Goal: Transaction & Acquisition: Purchase product/service

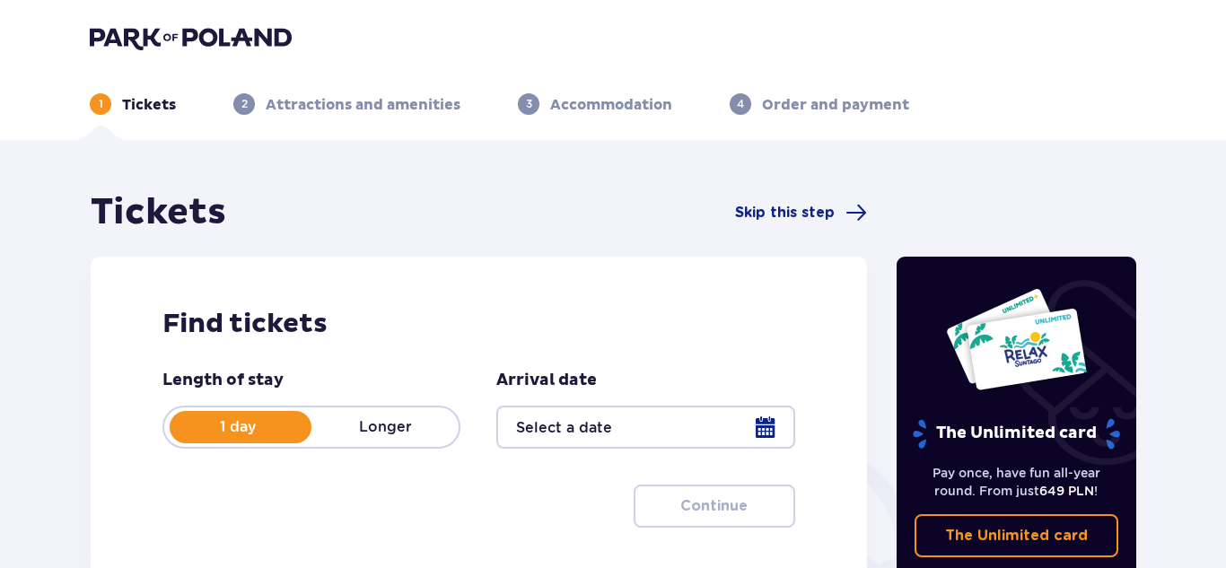
type input "[DATE]"
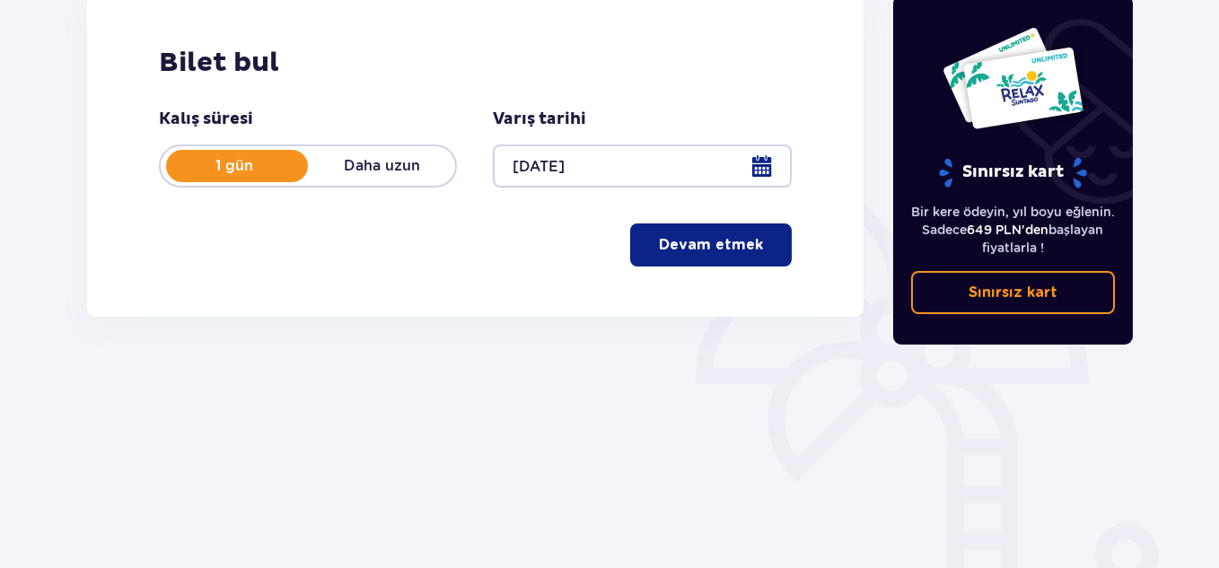
scroll to position [221, 0]
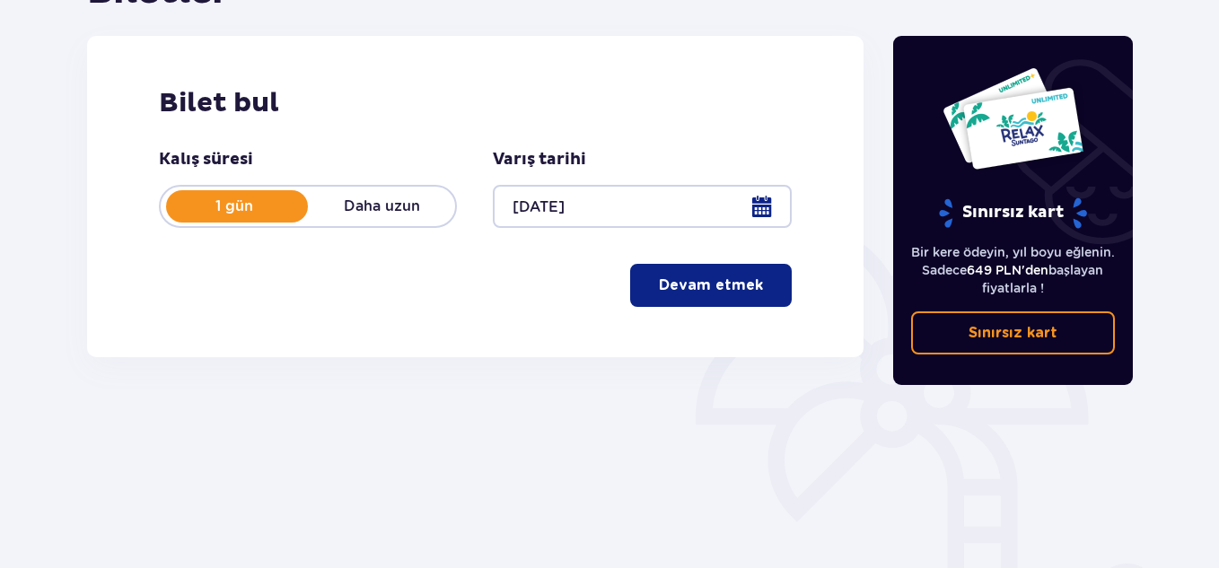
click at [703, 288] on font "Devam etmek" at bounding box center [711, 285] width 104 height 14
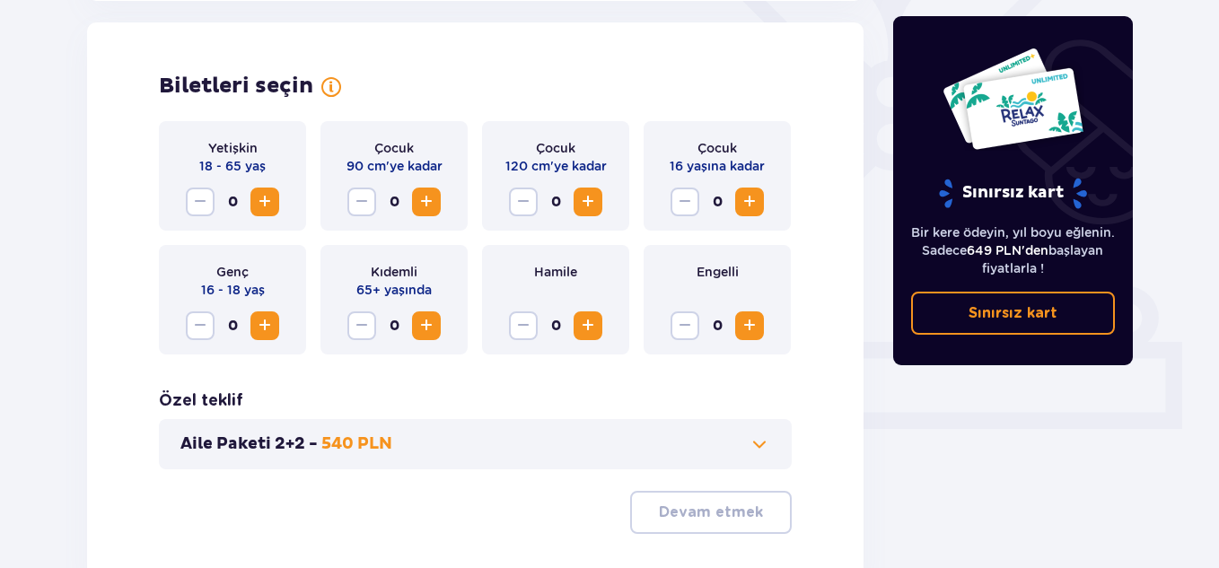
scroll to position [499, 0]
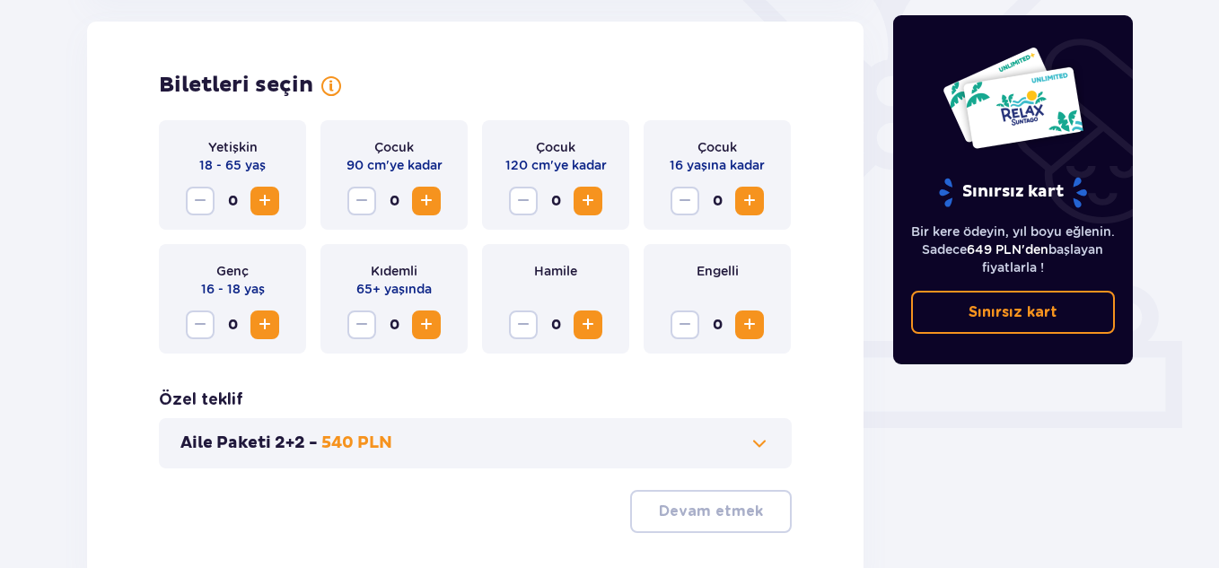
click at [259, 190] on span "Arttırmak" at bounding box center [265, 201] width 22 height 22
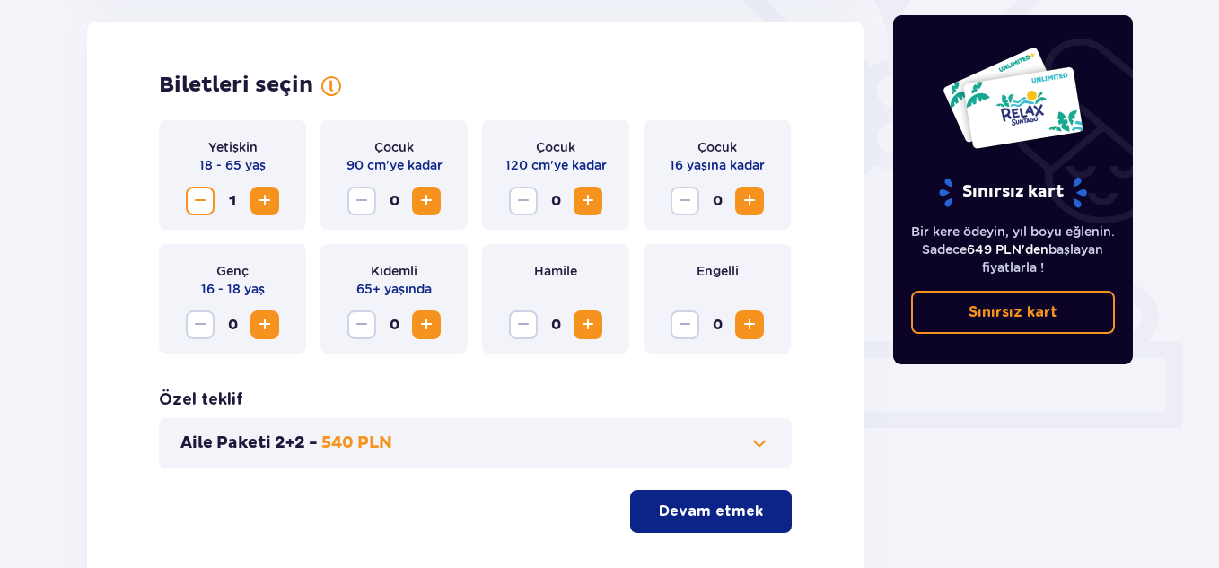
click at [259, 190] on span "Arttırmak" at bounding box center [265, 201] width 22 height 22
click at [197, 201] on span "Azaltmak" at bounding box center [200, 201] width 22 height 22
click at [264, 208] on span "Arttırmak" at bounding box center [265, 201] width 22 height 22
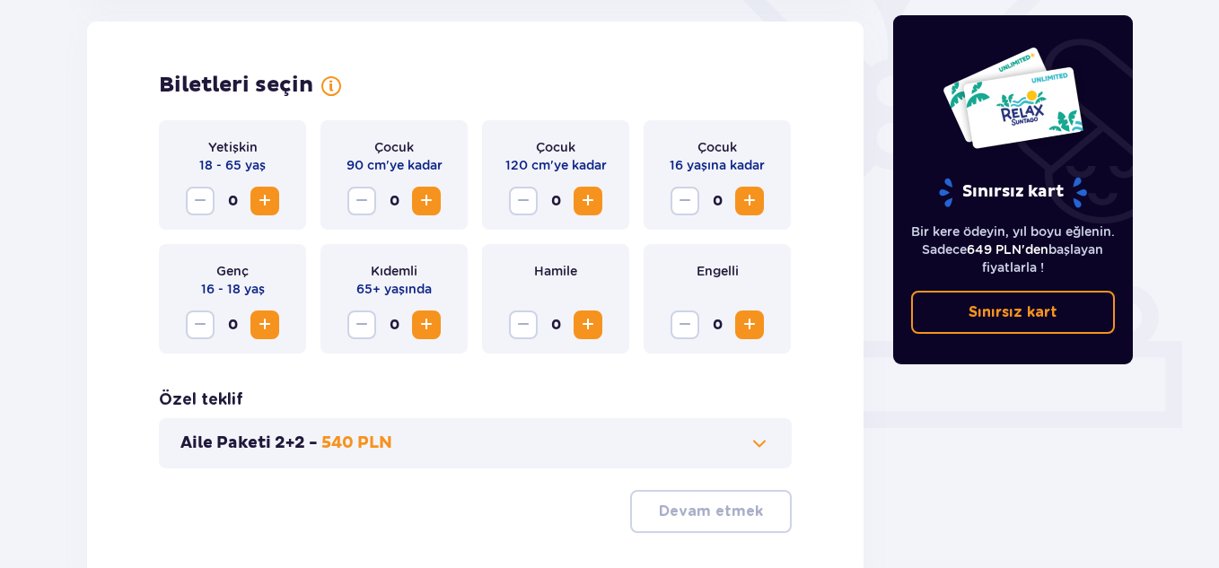
click at [269, 212] on span "Arttırmak" at bounding box center [265, 201] width 22 height 22
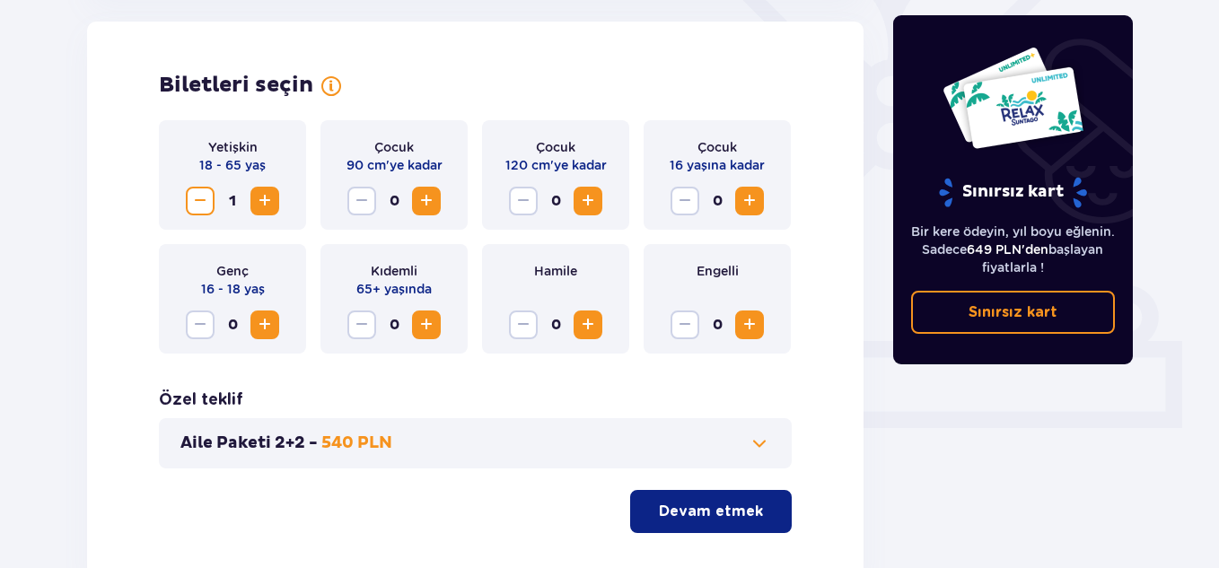
click at [269, 212] on span "Arttırmak" at bounding box center [265, 201] width 22 height 22
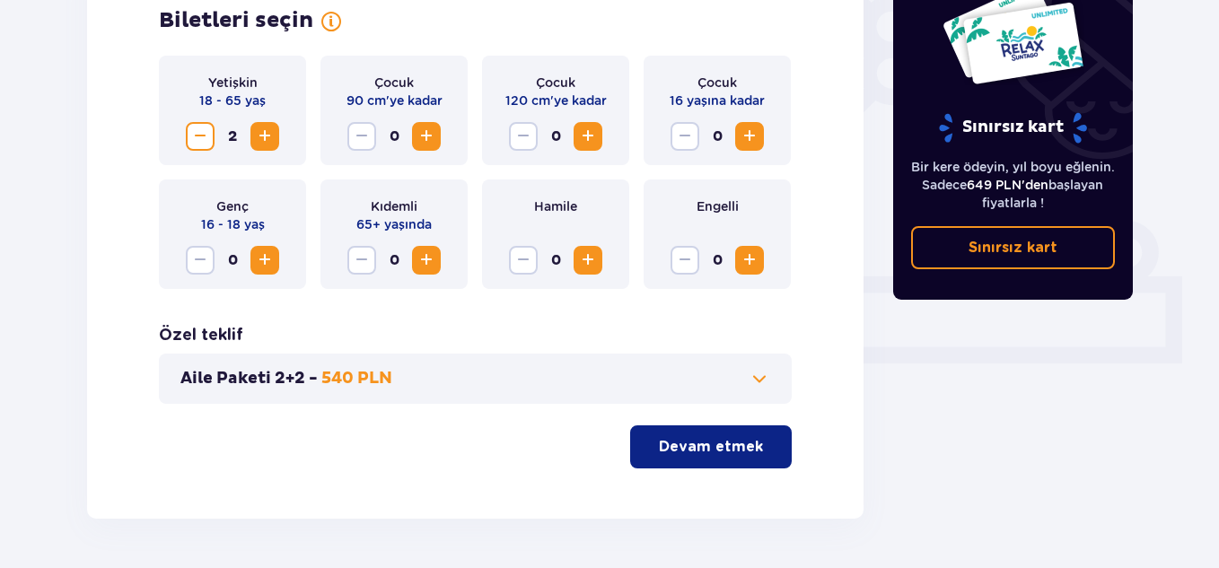
click at [726, 443] on font "Devam etmek" at bounding box center [711, 447] width 104 height 14
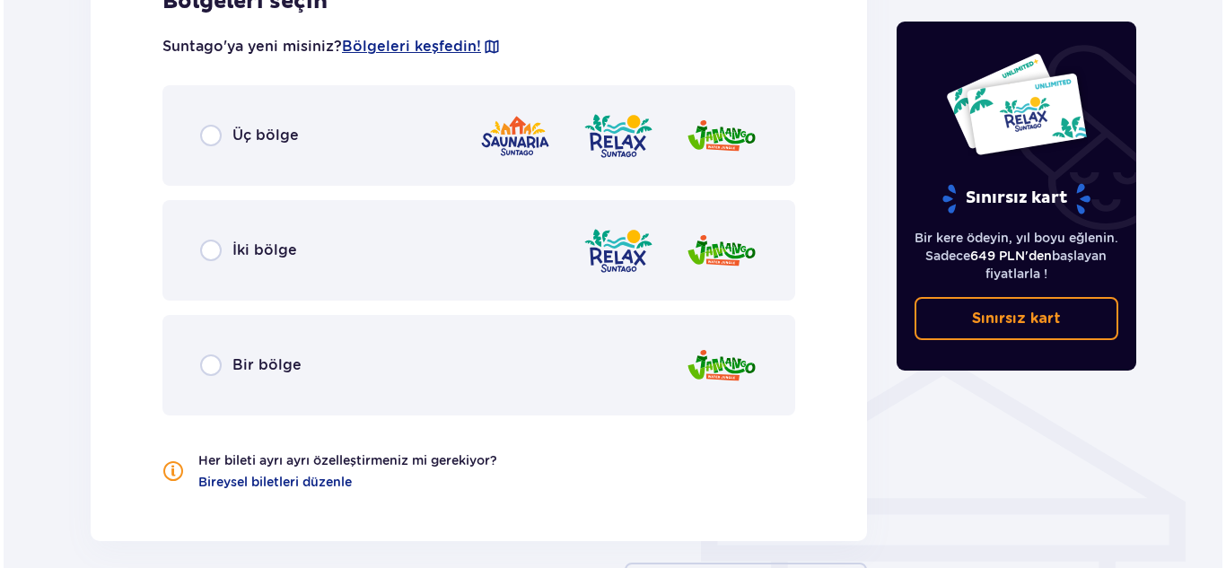
scroll to position [1067, 0]
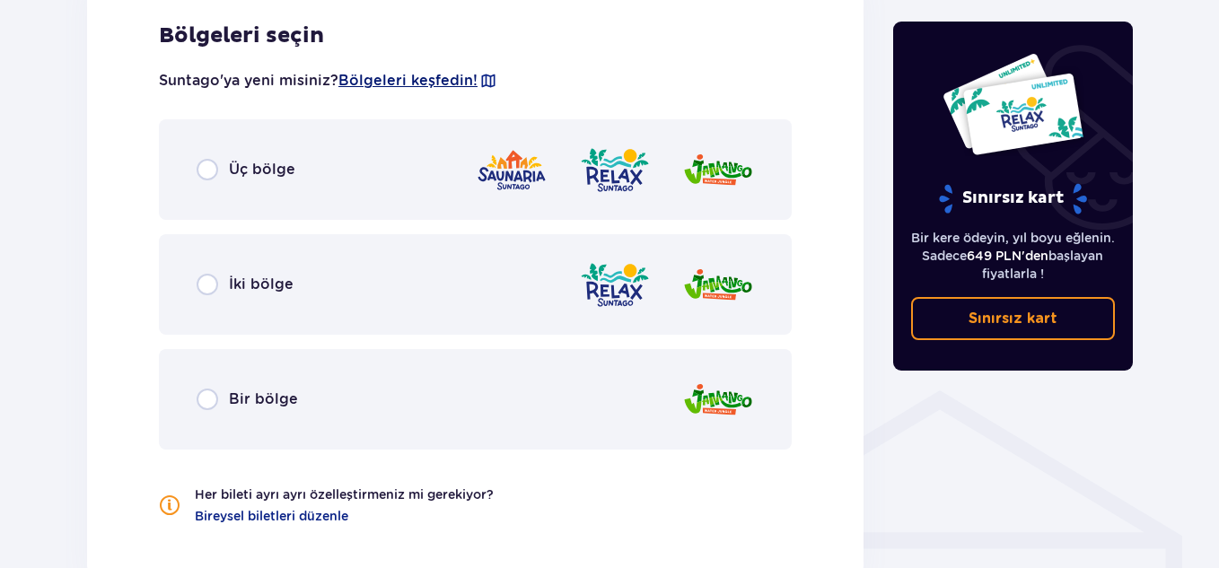
click at [405, 80] on font "Bölgeleri keşfedin!" at bounding box center [407, 80] width 139 height 17
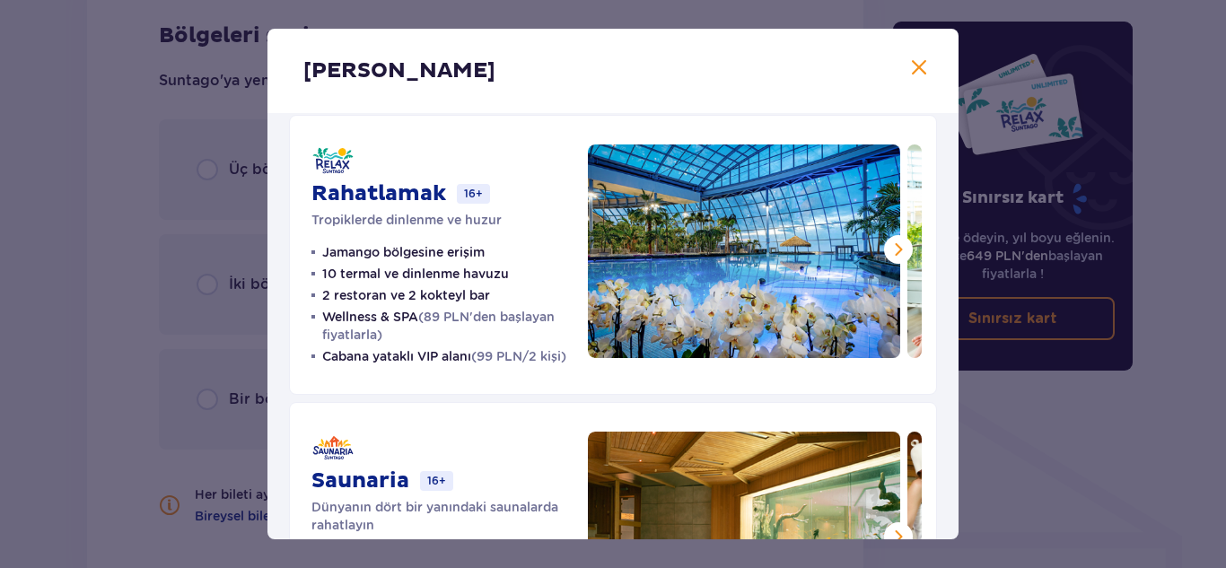
scroll to position [299, 0]
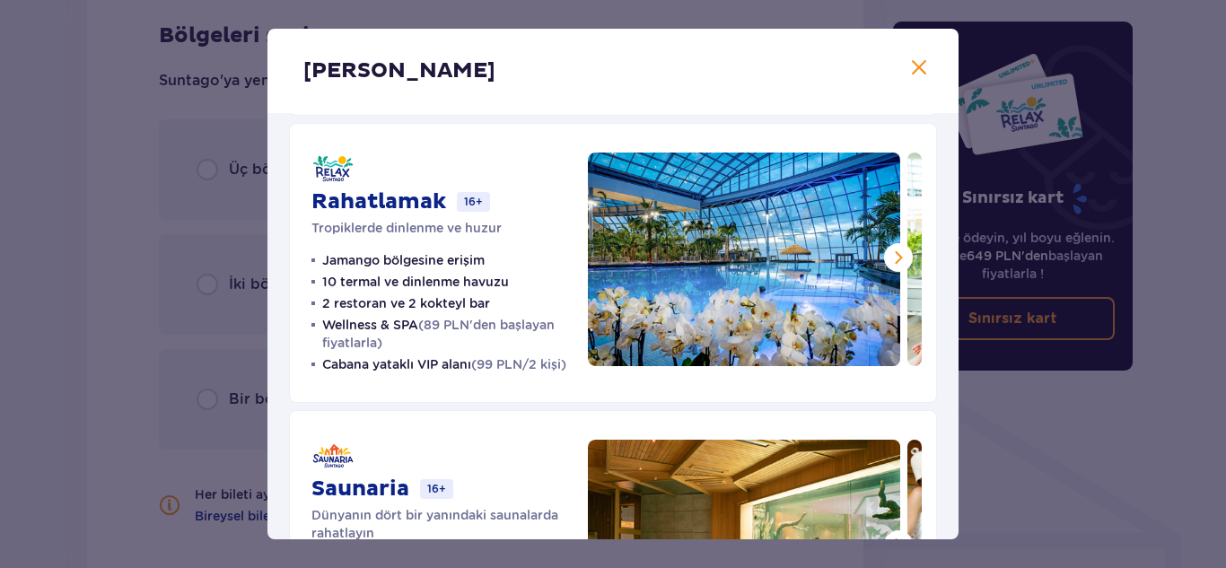
click at [889, 256] on span at bounding box center [899, 258] width 22 height 22
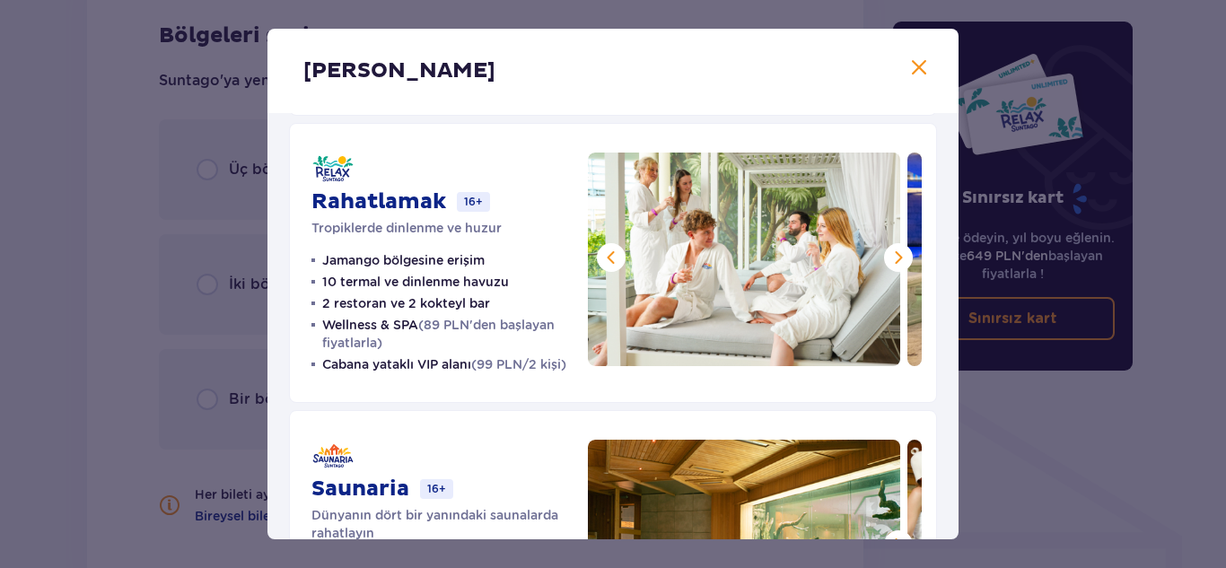
click at [889, 256] on span at bounding box center [899, 258] width 22 height 22
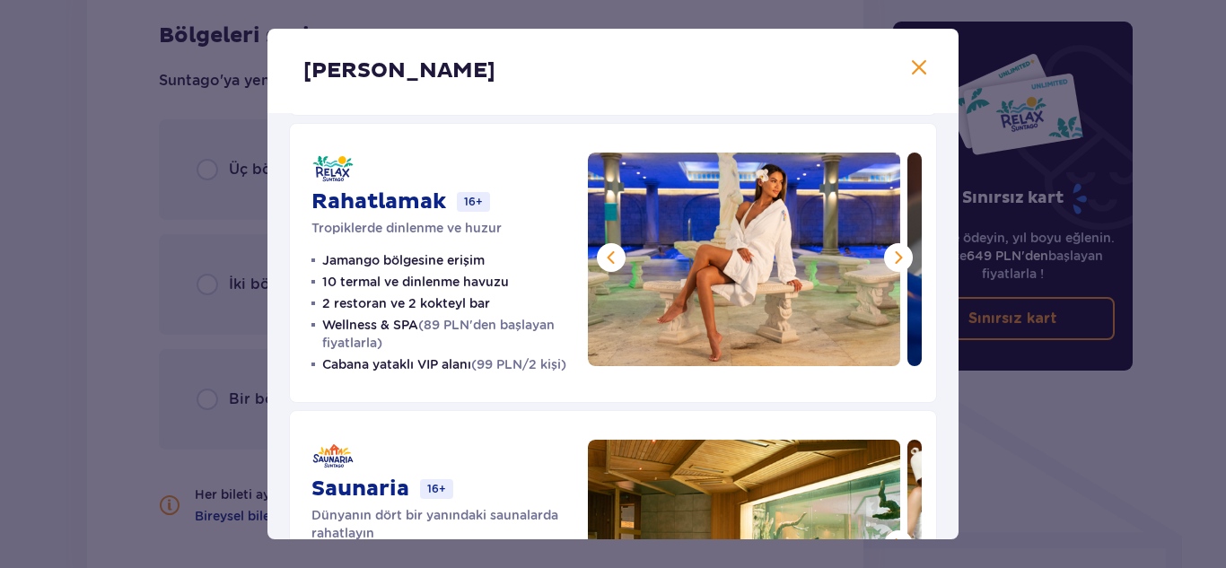
click at [889, 256] on span at bounding box center [899, 258] width 22 height 22
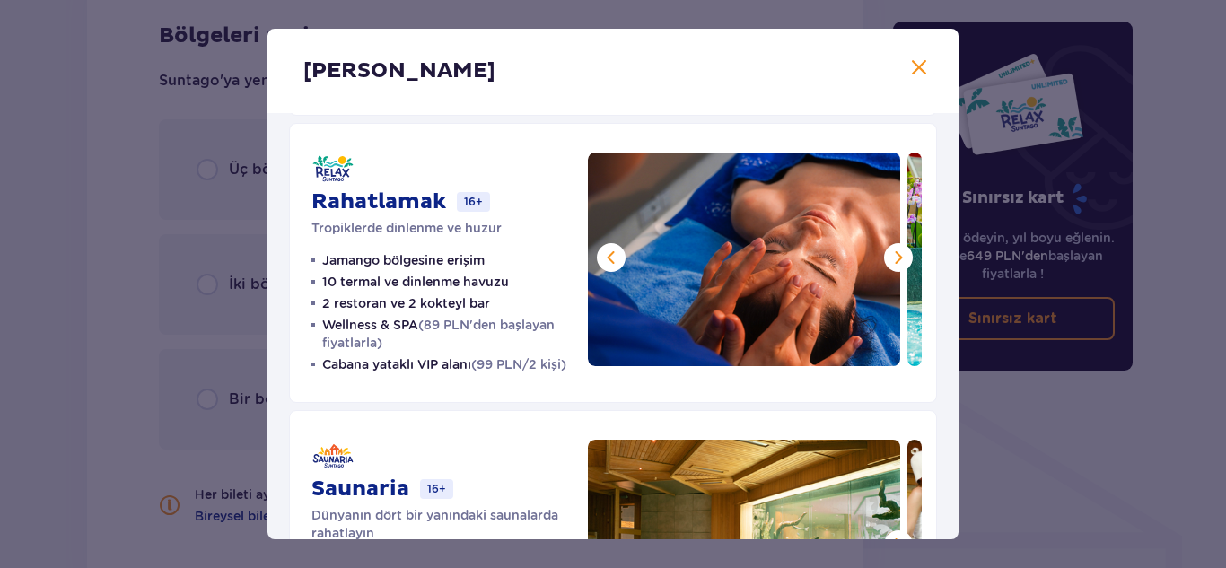
click at [889, 256] on span at bounding box center [899, 258] width 22 height 22
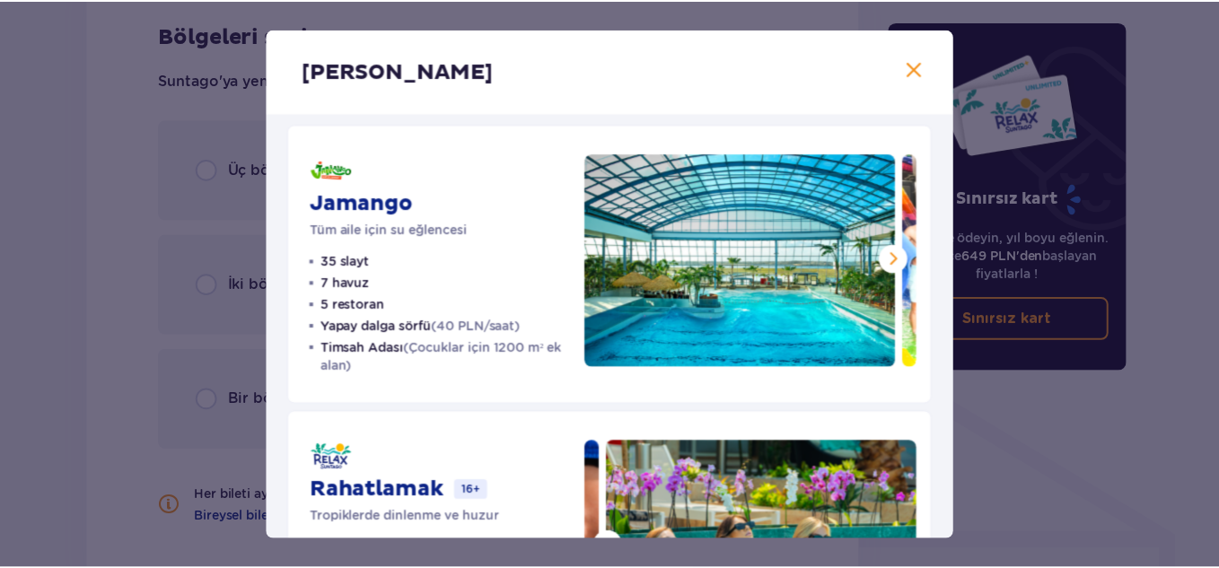
scroll to position [0, 0]
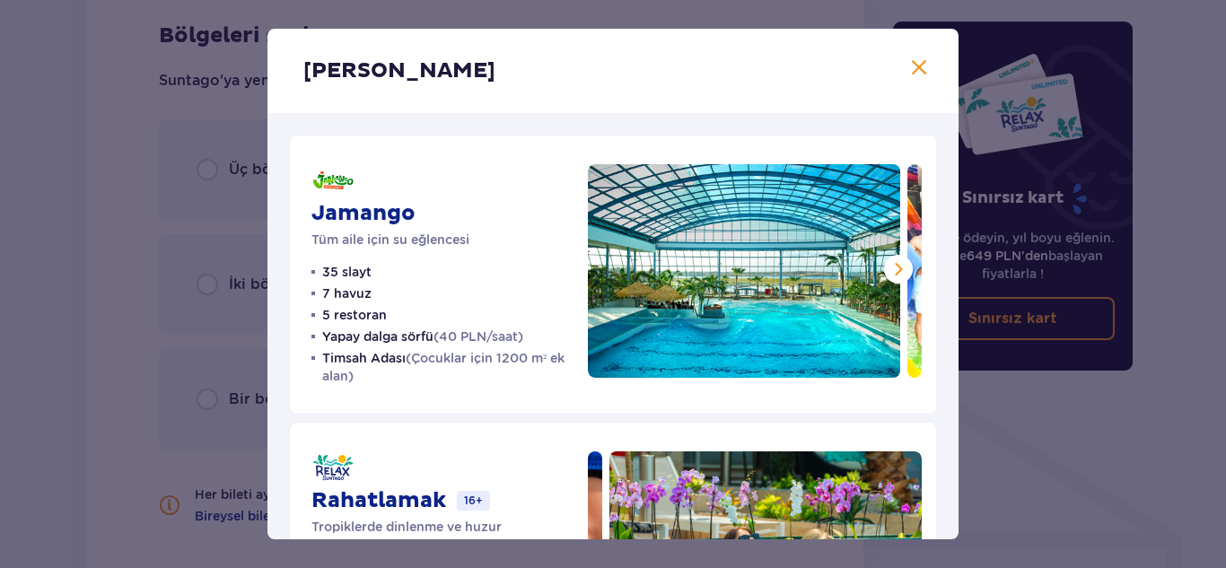
click at [908, 65] on span at bounding box center [919, 68] width 22 height 22
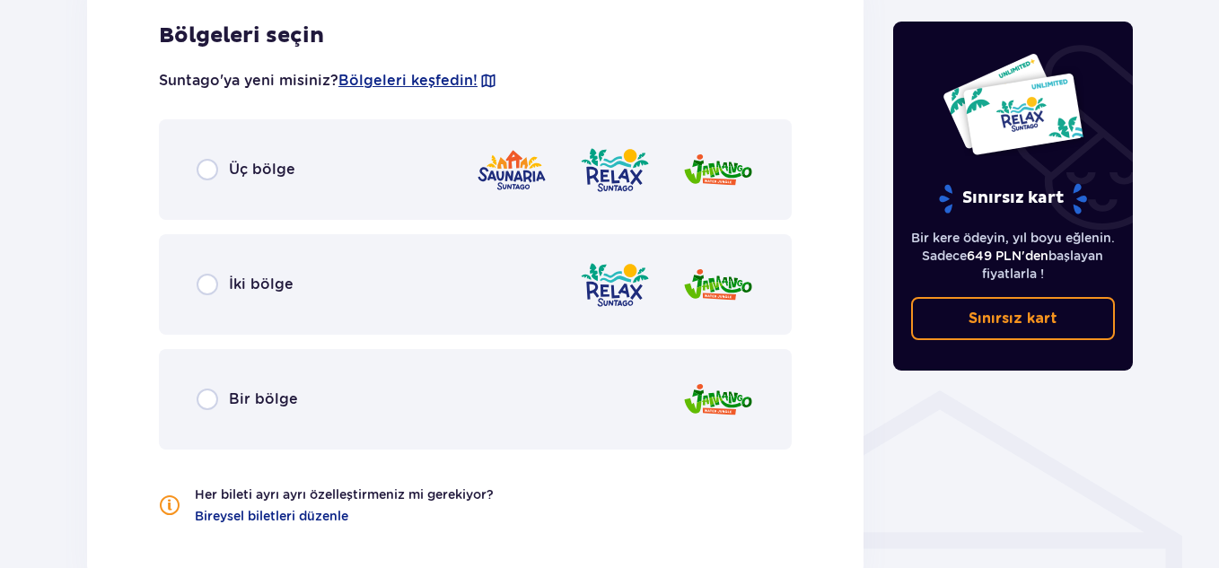
click at [213, 401] on input "radio" at bounding box center [208, 400] width 22 height 22
radio input "true"
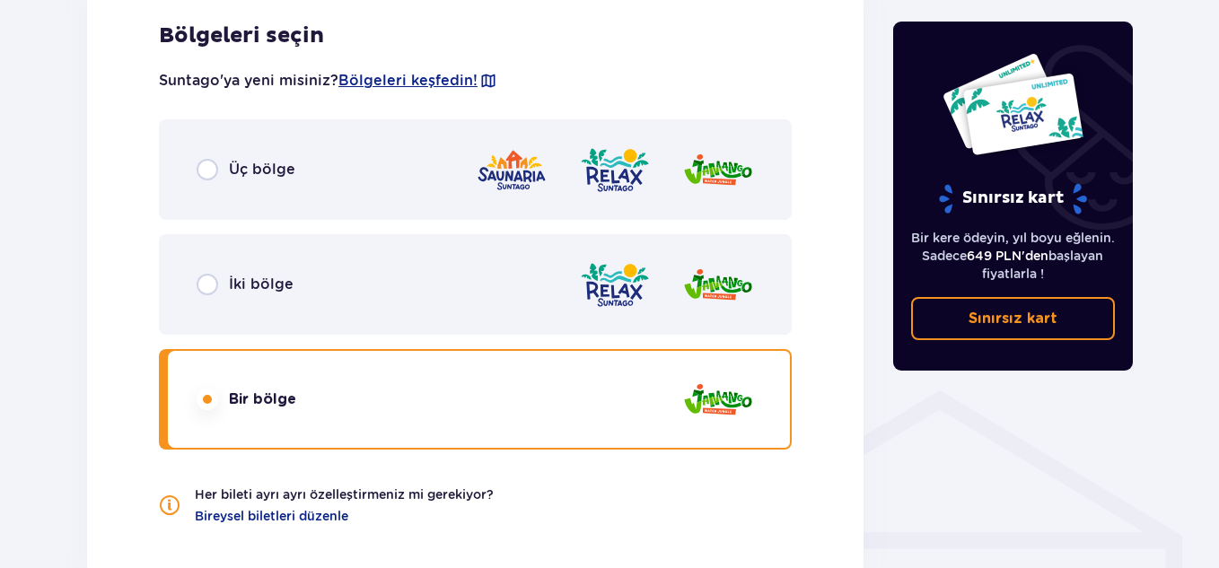
click at [213, 401] on div "Suntago'ya yeni misiniz? Bölgeleri keşfedin! Üç bölge İki bölge Bir bölge Her b…" at bounding box center [475, 287] width 633 height 476
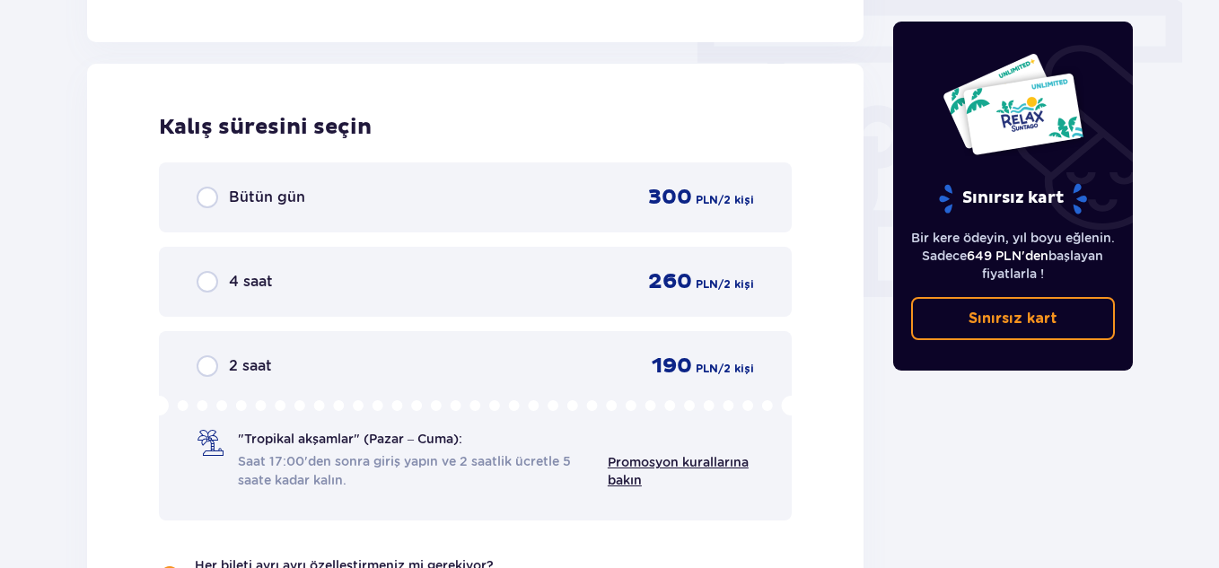
scroll to position [1621, 0]
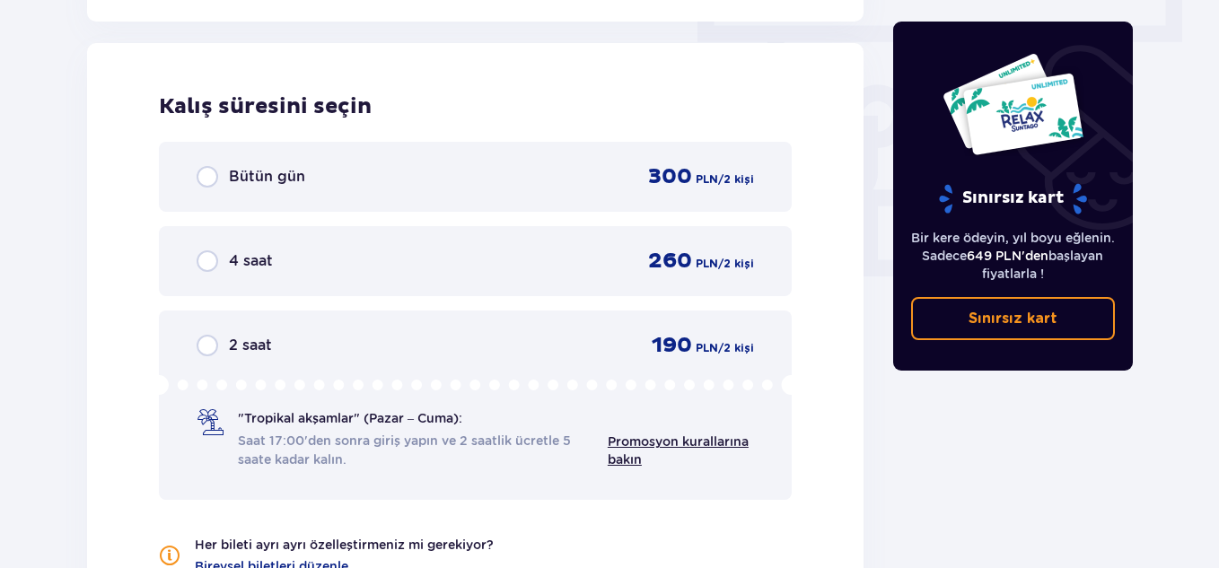
click at [209, 258] on input "radio" at bounding box center [208, 261] width 22 height 22
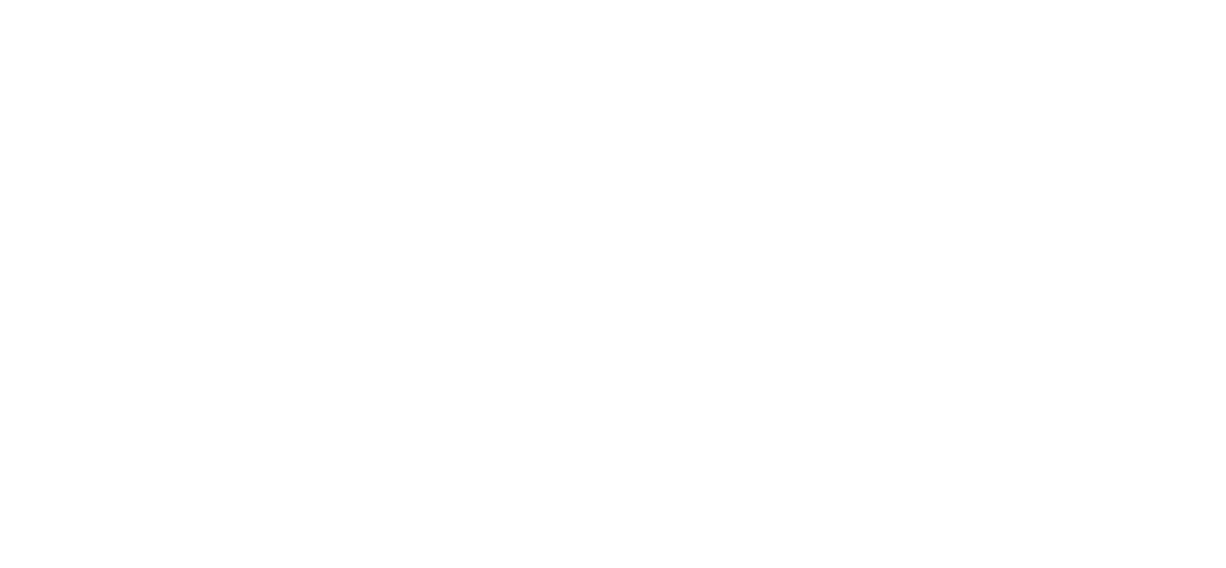
scroll to position [0, 0]
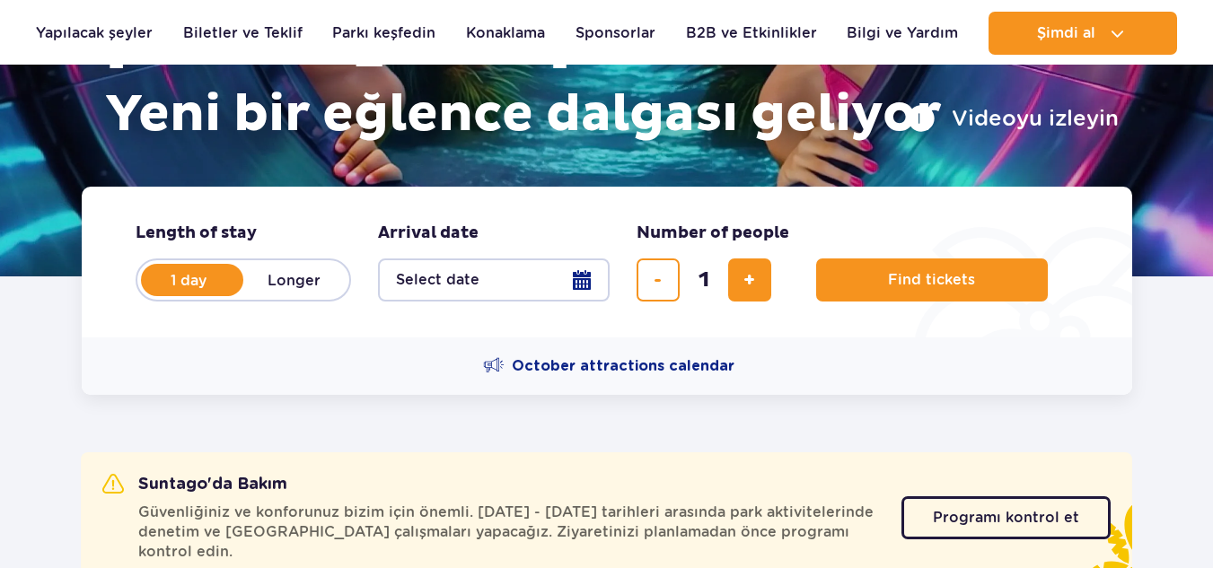
scroll to position [287, 0]
